Goal: Information Seeking & Learning: Learn about a topic

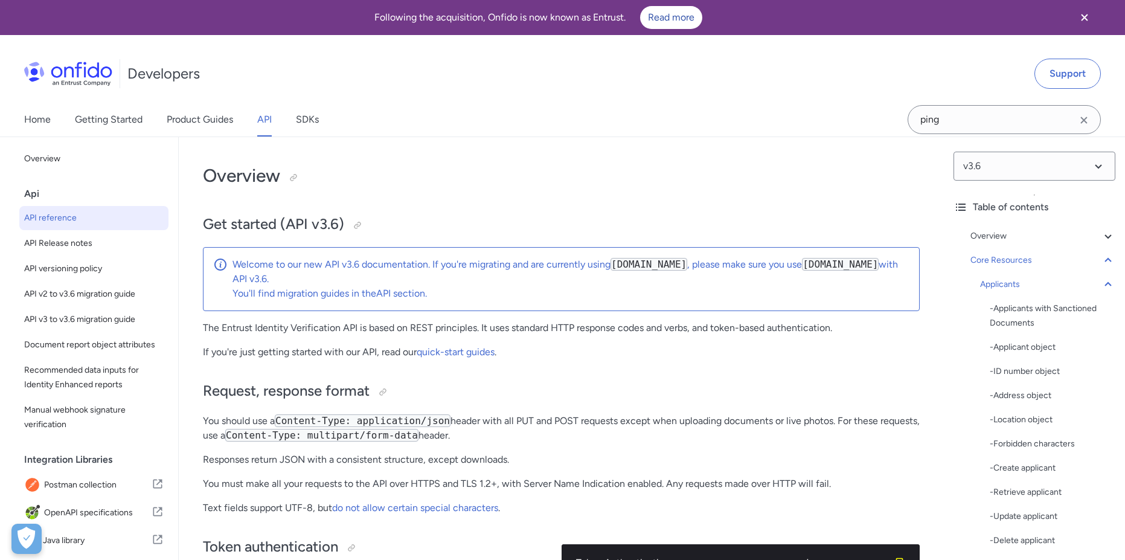
select select "java"
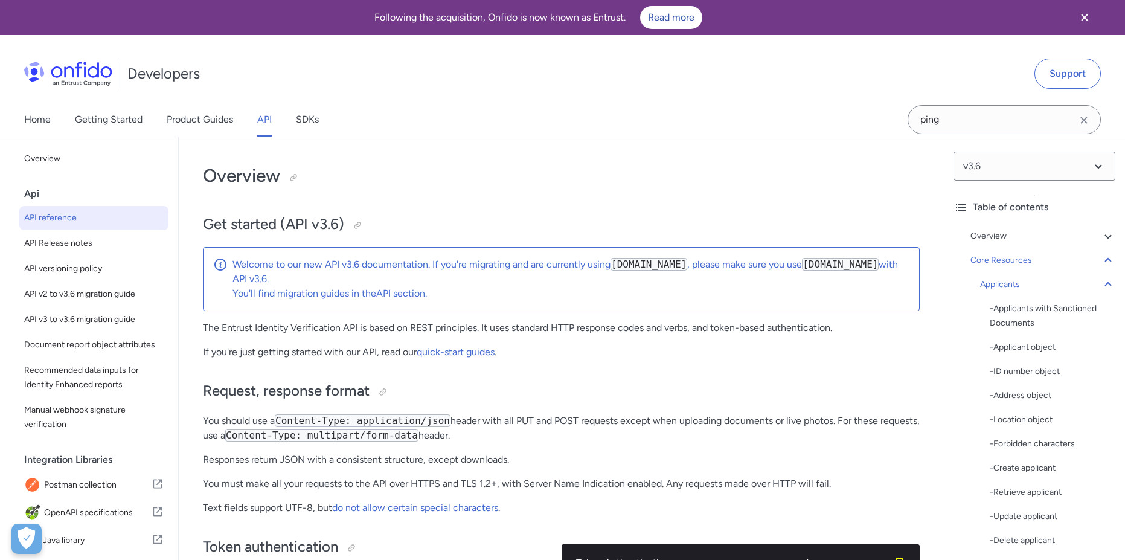
select select "java"
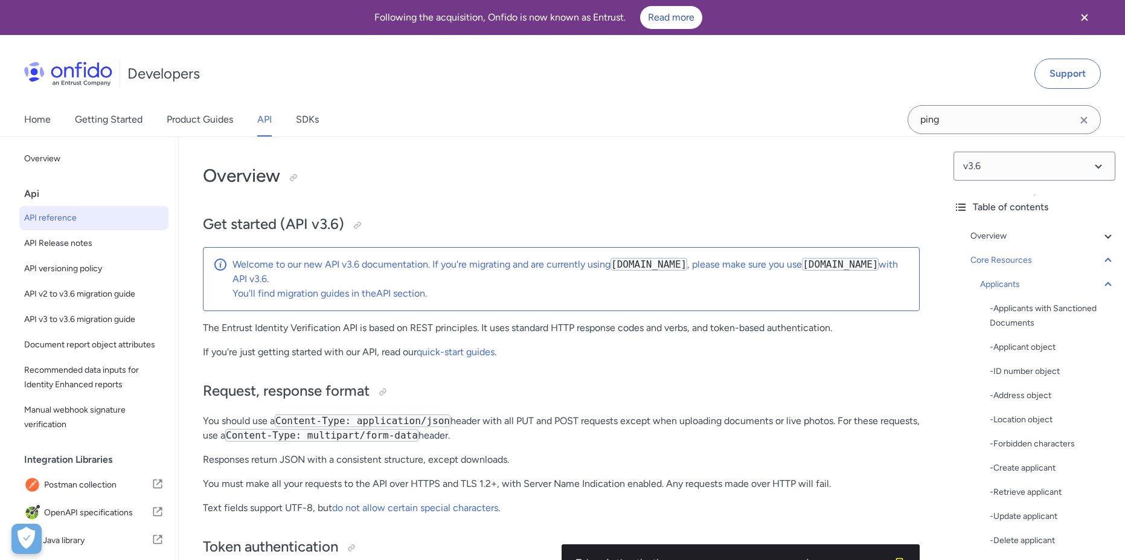
select select "java"
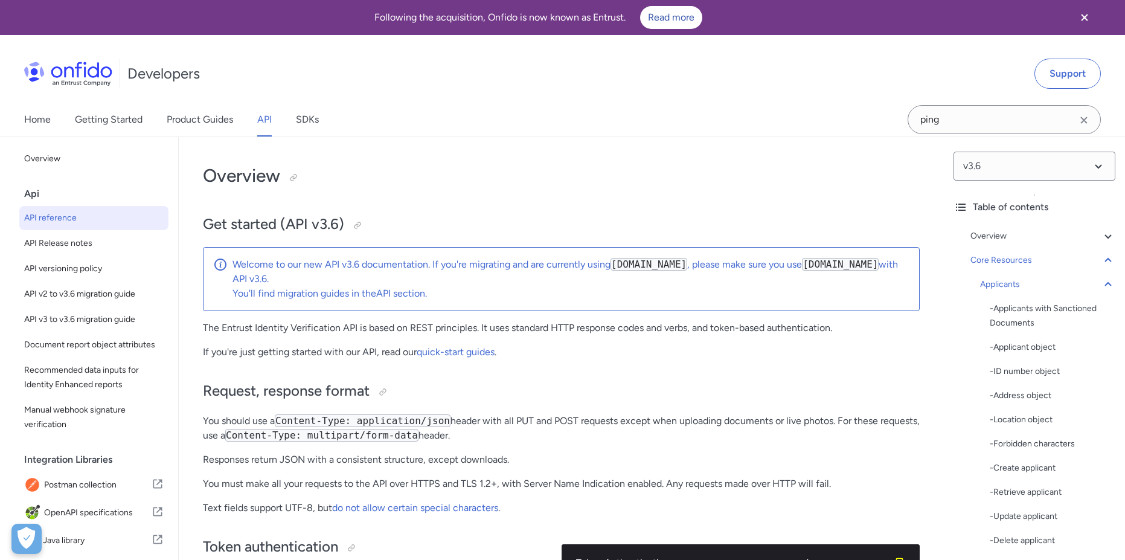
select select "java"
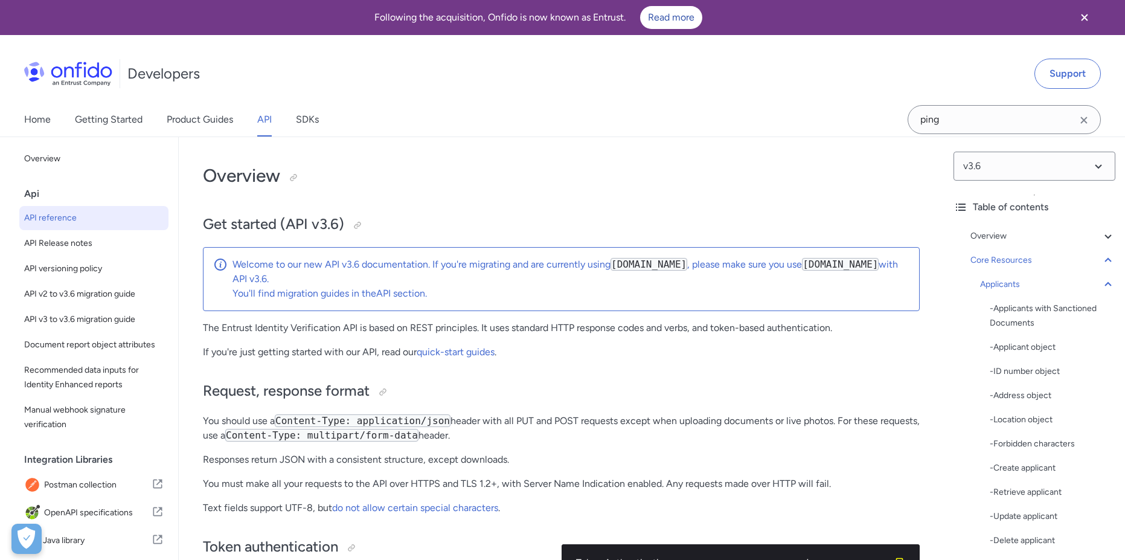
select select "java"
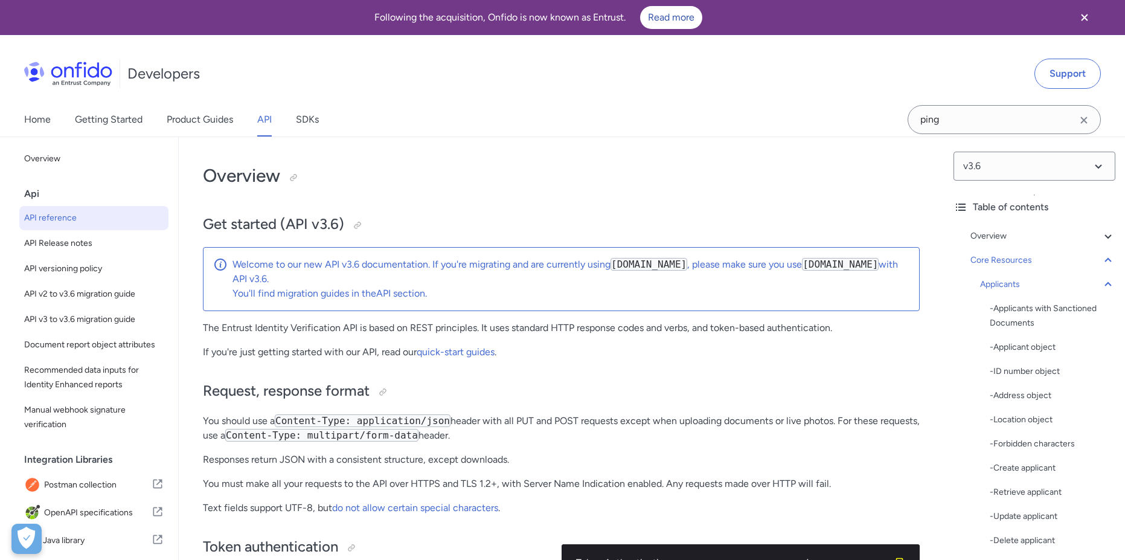
select select "java"
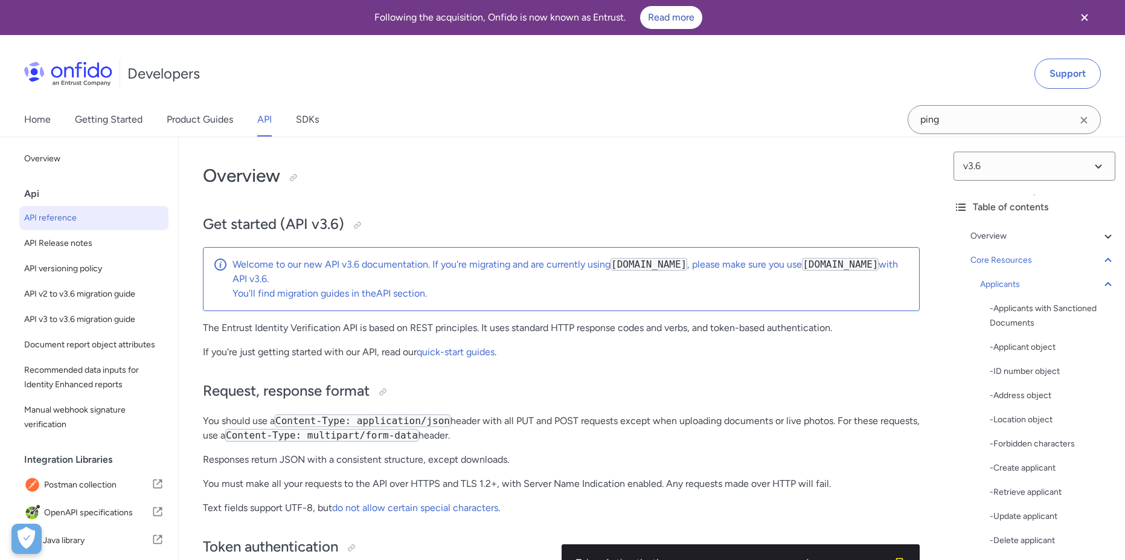
select select "java"
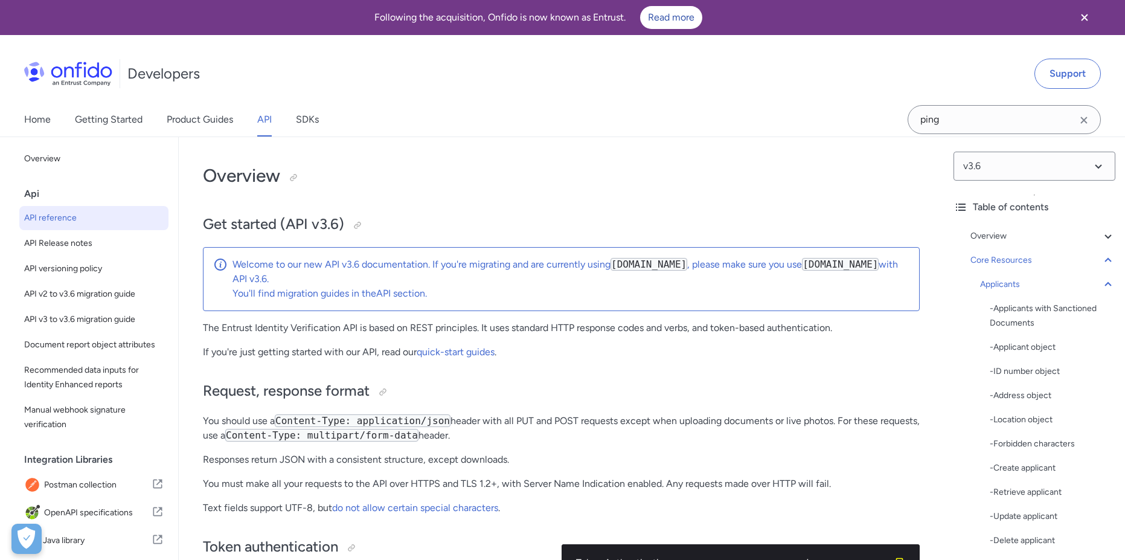
select select "java"
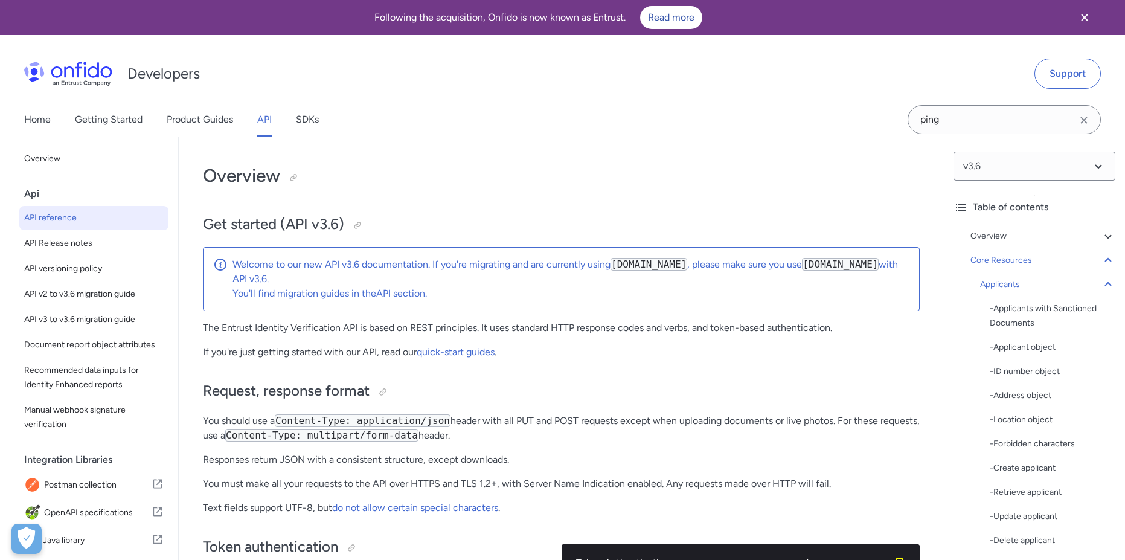
select select "java"
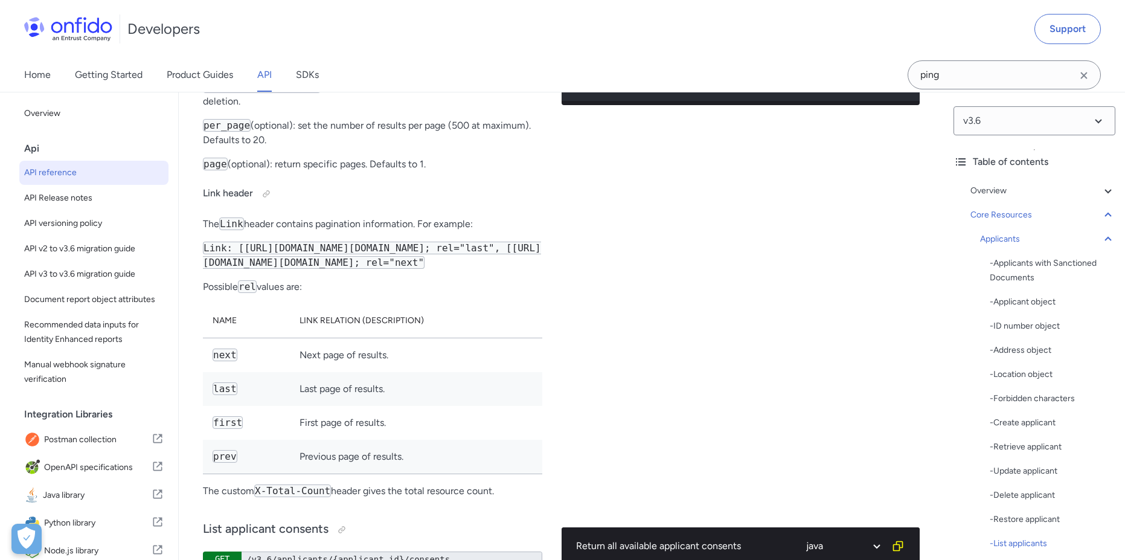
scroll to position [72, 0]
